Goal: Task Accomplishment & Management: Complete application form

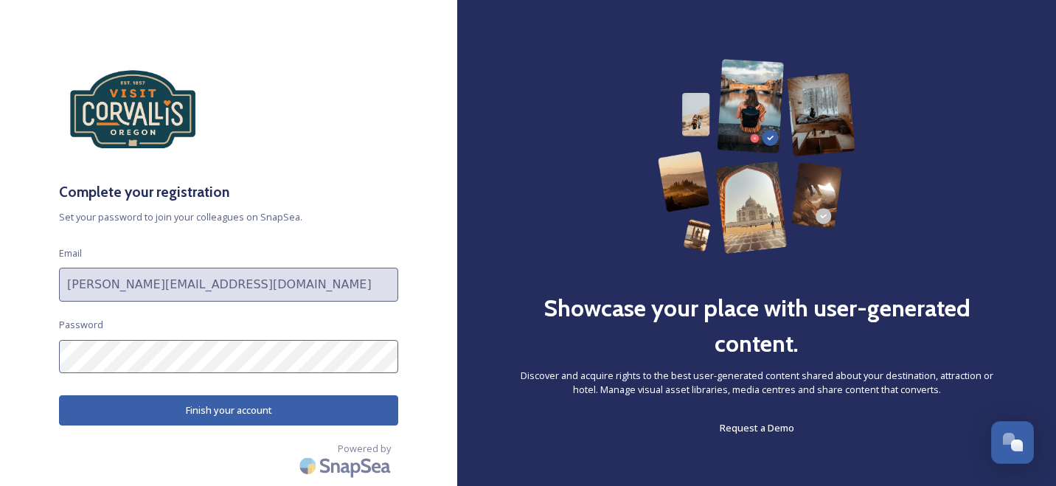
click at [291, 405] on button "Finish your account" at bounding box center [228, 410] width 339 height 30
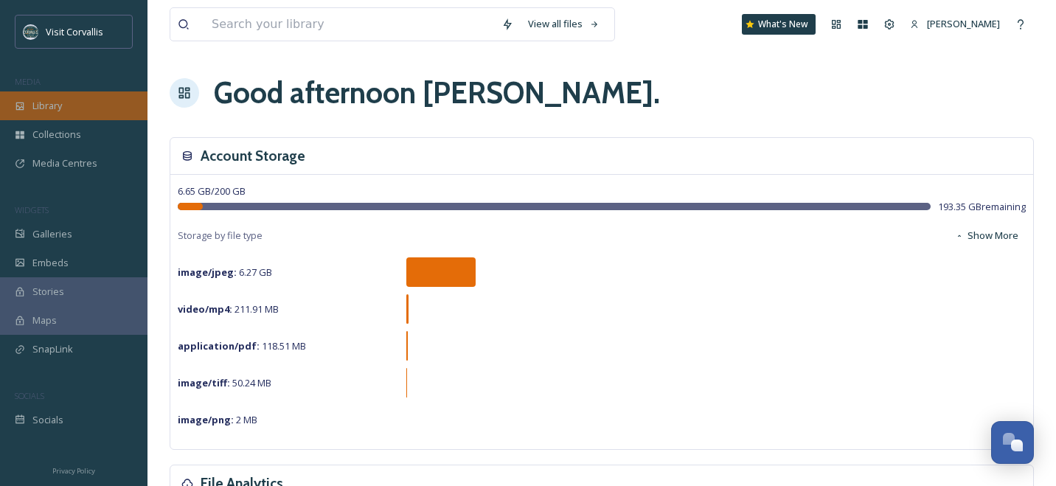
click at [68, 106] on div "Library" at bounding box center [74, 105] width 148 height 29
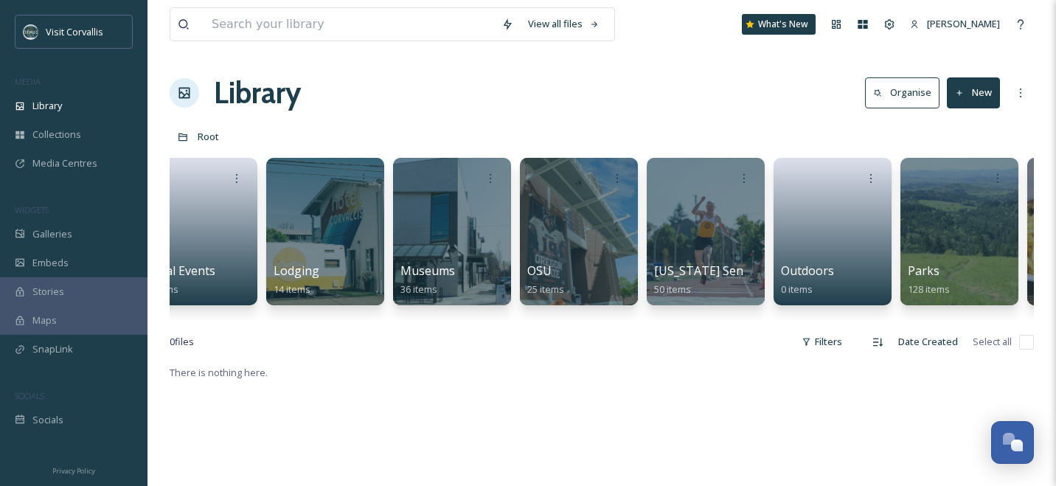
scroll to position [0, 2073]
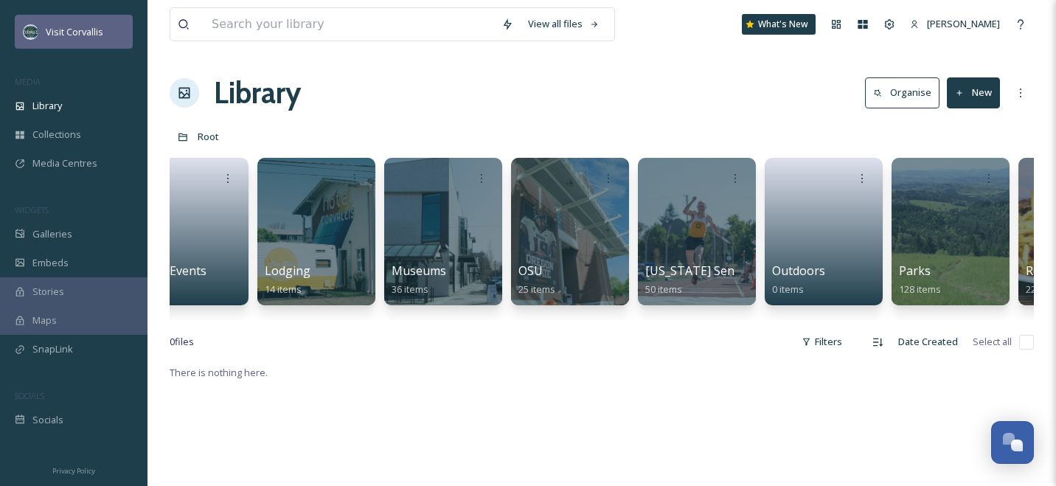
click at [78, 34] on span "Visit Corvallis" at bounding box center [75, 31] width 58 height 13
click at [80, 34] on span "Visit Corvallis" at bounding box center [75, 31] width 58 height 13
click at [78, 32] on span "Visit Corvallis" at bounding box center [75, 31] width 58 height 13
